Goal: Use online tool/utility: Use online tool/utility

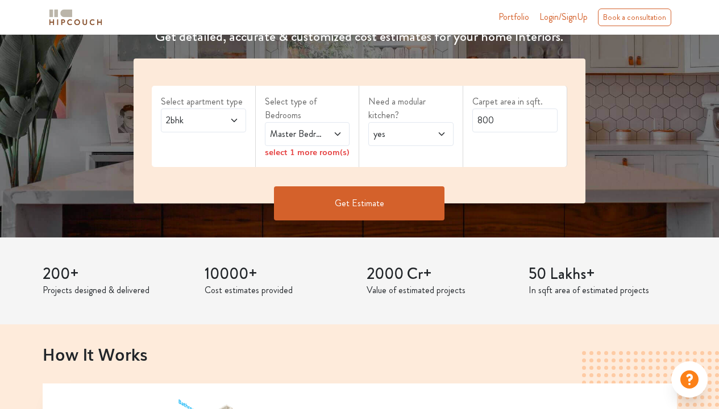
scroll to position [172, 0]
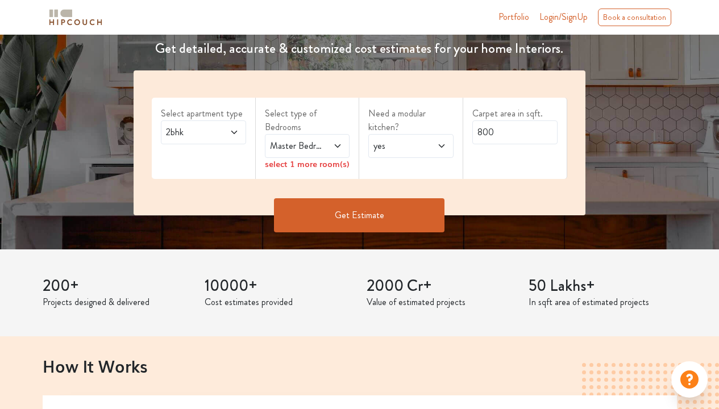
click at [231, 135] on icon at bounding box center [234, 132] width 9 height 9
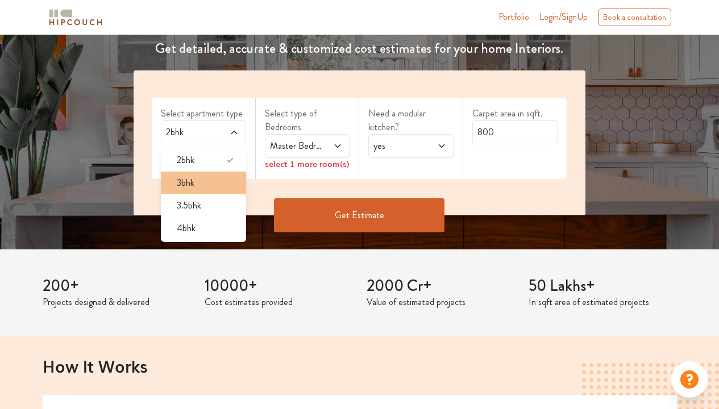
click at [197, 184] on div "3bhk" at bounding box center [207, 183] width 78 height 14
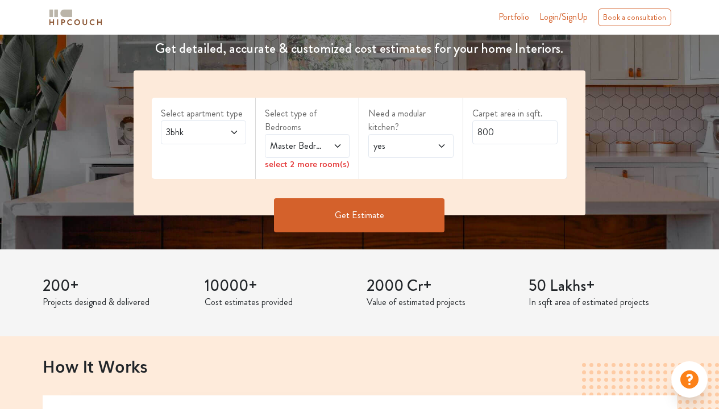
click at [337, 143] on icon at bounding box center [337, 146] width 9 height 9
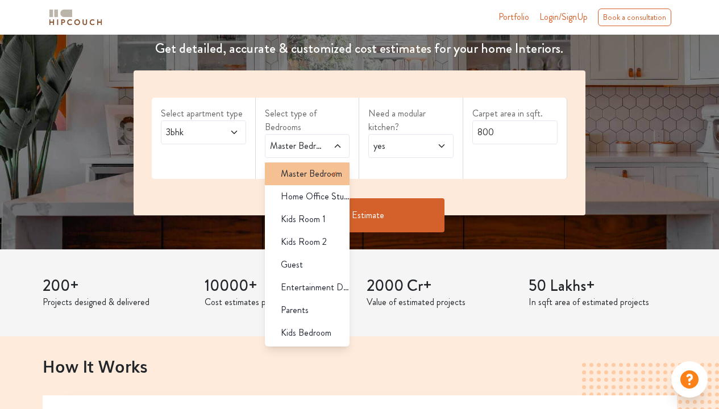
click at [309, 175] on span "Master Bedroom" at bounding box center [311, 174] width 61 height 14
click at [212, 183] on div "Select apartment type 3bhk Select type of Bedrooms Master Bedroom Master Bedroo…" at bounding box center [360, 143] width 452 height 145
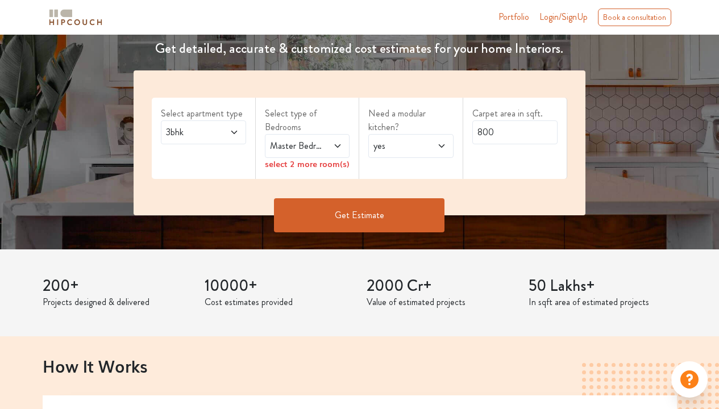
click at [336, 145] on icon at bounding box center [338, 145] width 6 height 3
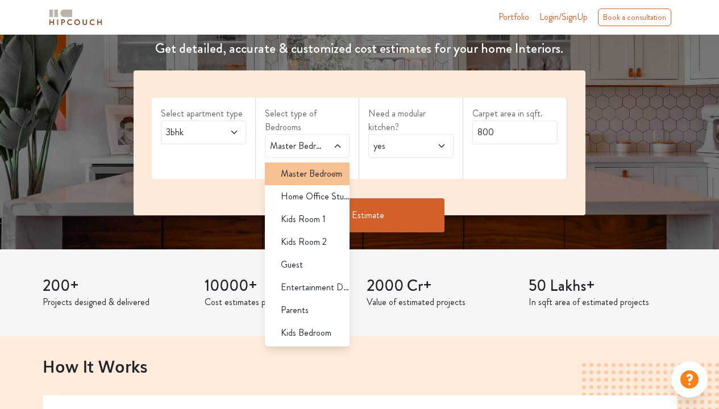
click at [310, 178] on span "Master Bedroom" at bounding box center [311, 174] width 61 height 14
click at [421, 188] on div "Select apartment type 3bhk Select type of Bedrooms Master Bedroom Master Bedroo…" at bounding box center [360, 143] width 452 height 145
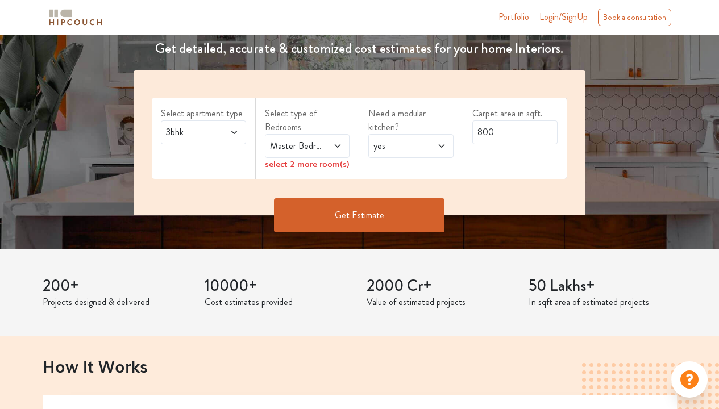
click at [428, 153] on div "yes" at bounding box center [410, 146] width 85 height 24
drag, startPoint x: 418, startPoint y: 179, endPoint x: 487, endPoint y: 183, distance: 69.5
click at [418, 178] on div "yes" at bounding box center [414, 174] width 78 height 14
click at [504, 196] on div "Select apartment type 3bhk Select type of Bedrooms Master Bedroom select 2 more…" at bounding box center [360, 143] width 452 height 145
click at [507, 135] on input "800" at bounding box center [515, 133] width 85 height 24
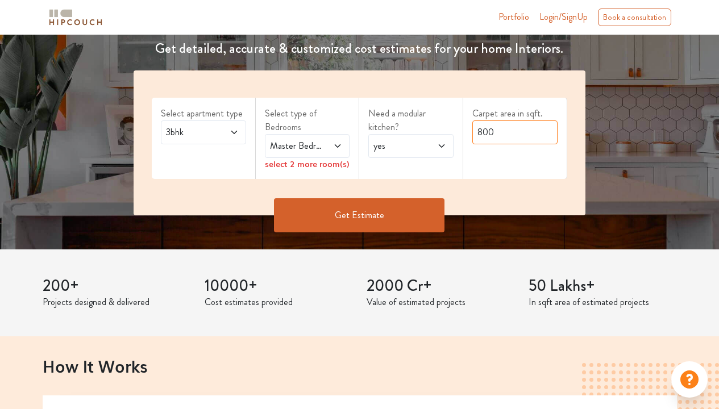
drag, startPoint x: 517, startPoint y: 134, endPoint x: 452, endPoint y: 131, distance: 64.9
click at [452, 131] on div "Select apartment type 3bhk Select type of Bedrooms Master Bedroom select 2 more…" at bounding box center [360, 143] width 452 height 145
type input "1200"
click at [383, 212] on button "Get Estimate" at bounding box center [359, 215] width 171 height 34
